Goal: Entertainment & Leisure: Consume media (video, audio)

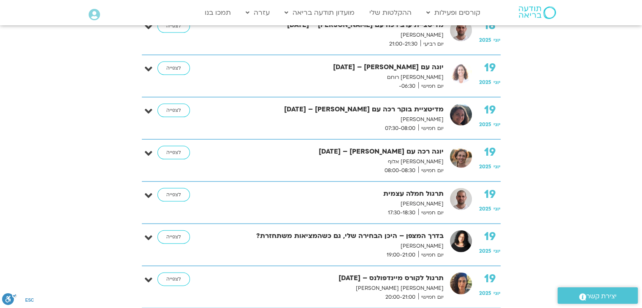
scroll to position [1817, 0]
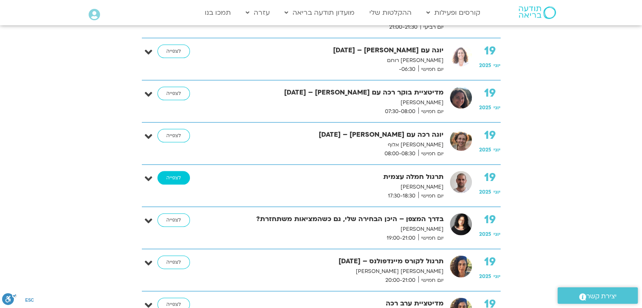
click at [178, 171] on link "לצפייה" at bounding box center [173, 178] width 32 height 14
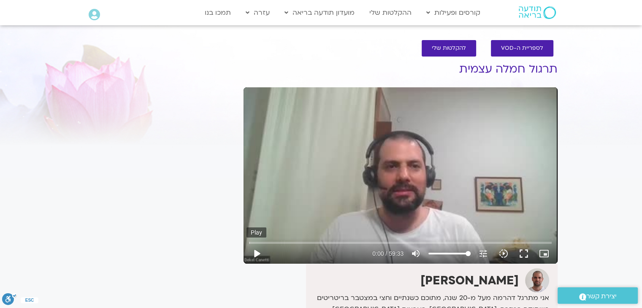
click at [255, 252] on button "play_arrow" at bounding box center [256, 254] width 20 height 20
type input "2.318644"
